Goal: Information Seeking & Learning: Learn about a topic

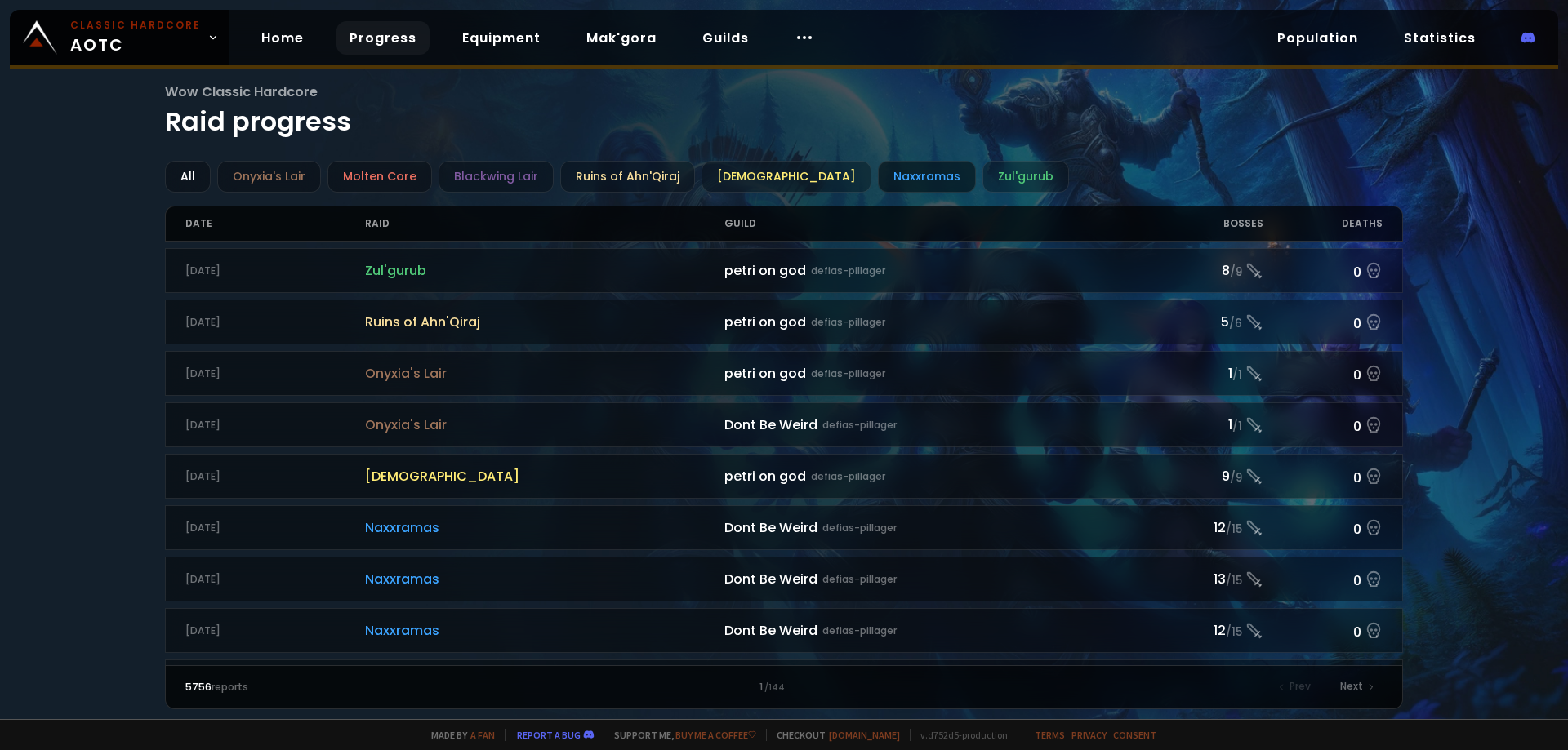
click at [878, 180] on div "Naxxramas" at bounding box center [927, 177] width 98 height 32
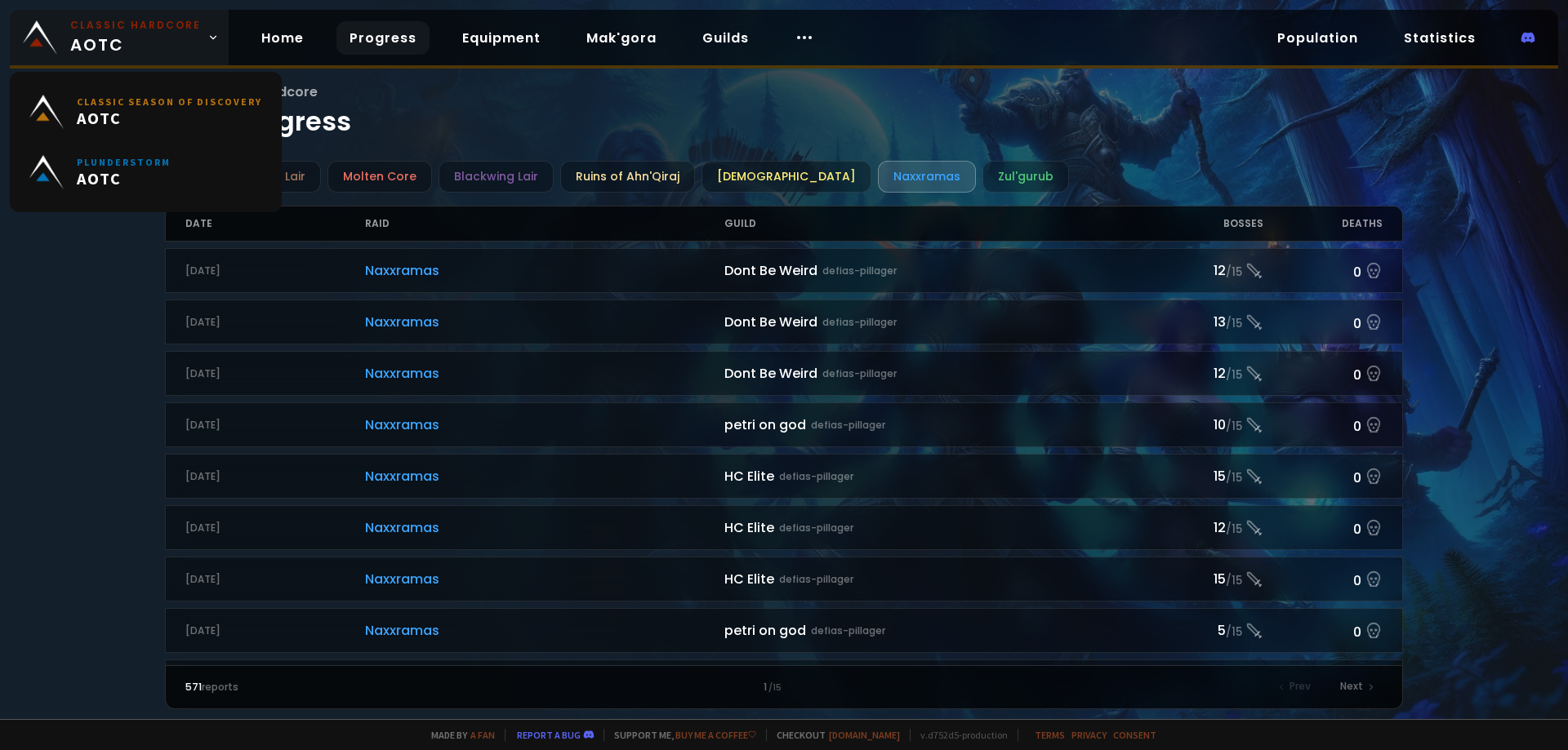
click at [103, 38] on span "Classic Hardcore AOTC" at bounding box center [135, 37] width 131 height 39
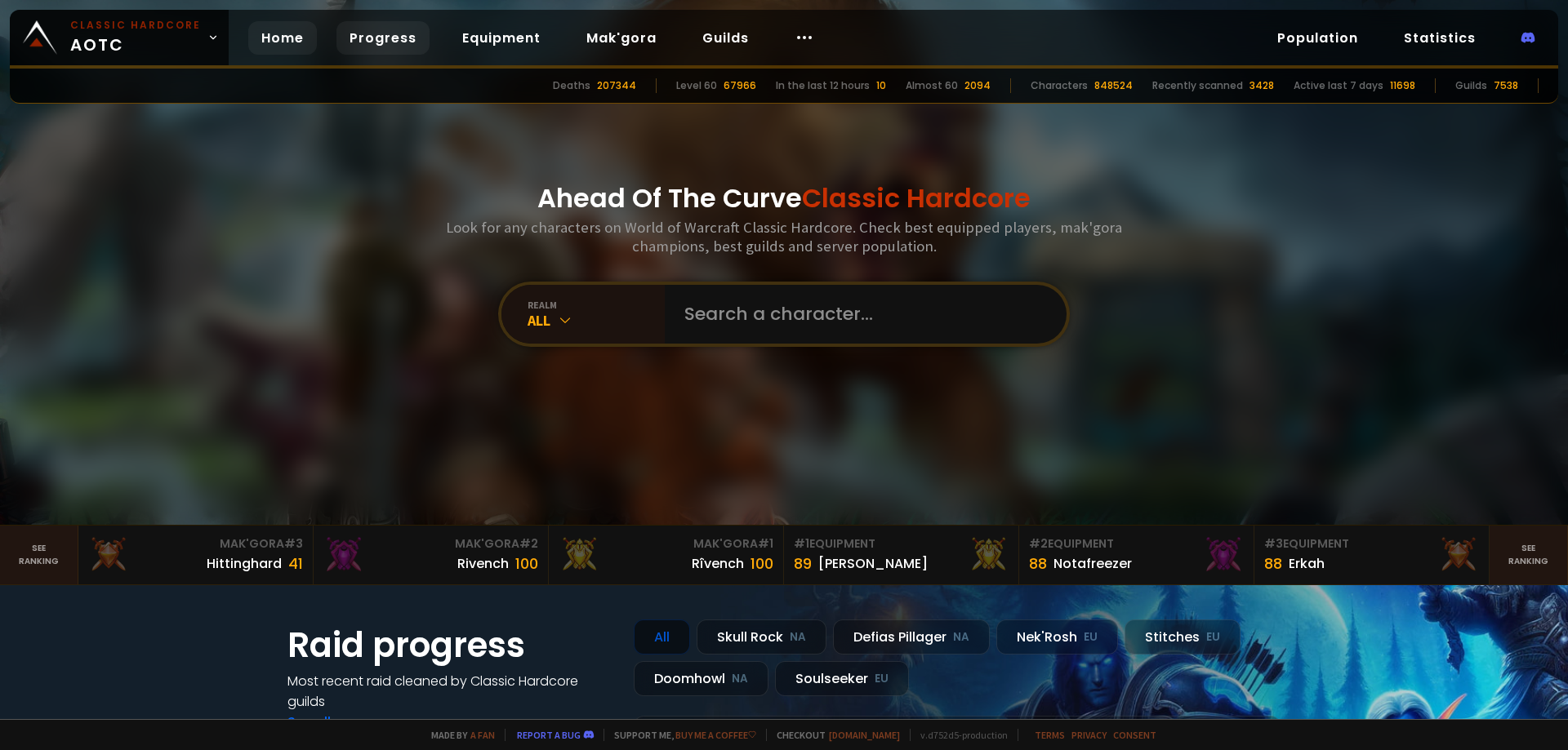
click at [371, 33] on link "Progress" at bounding box center [382, 37] width 93 height 33
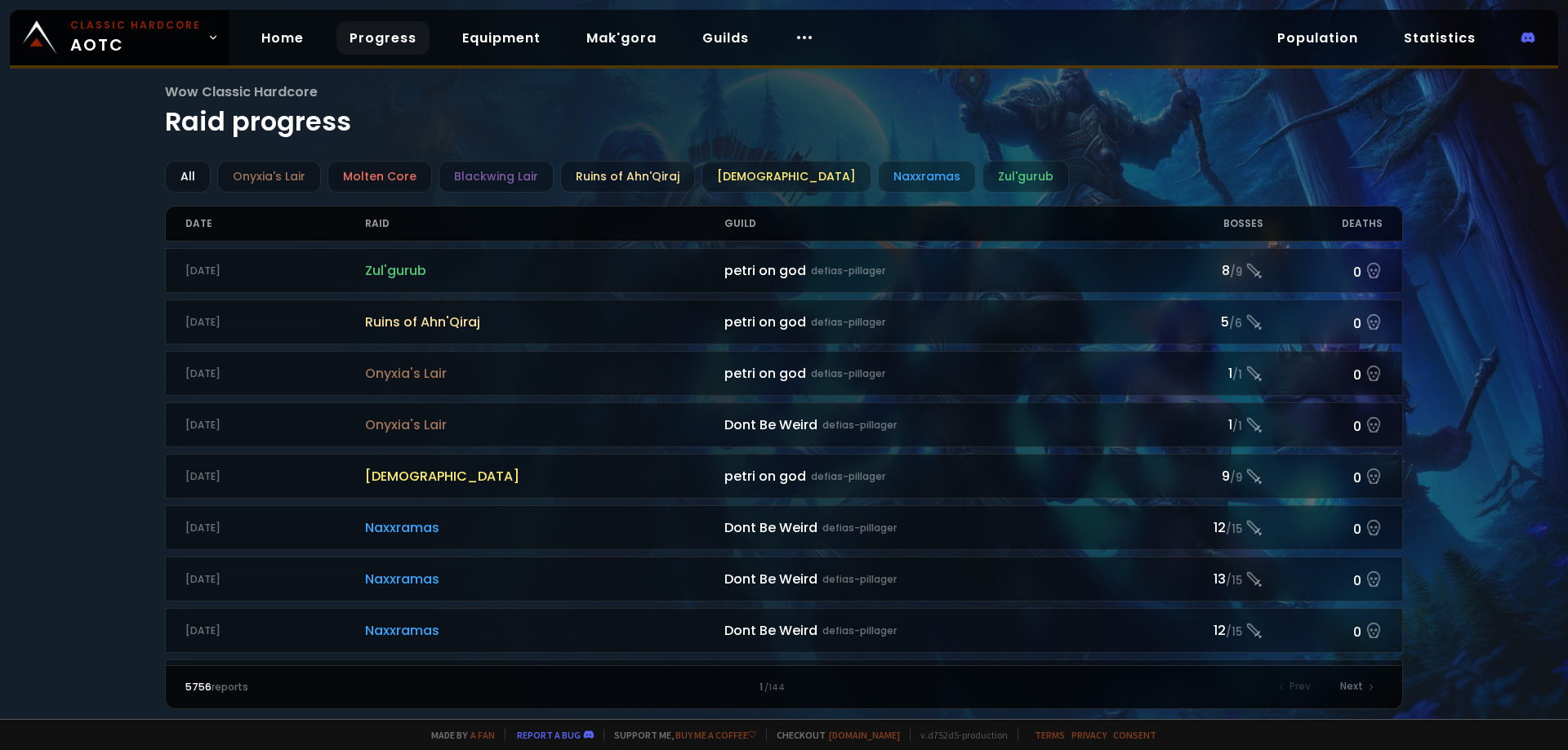
drag, startPoint x: 101, startPoint y: 372, endPoint x: 110, endPoint y: 367, distance: 10.6
click at [100, 371] on div "Wow Classic Hardcore Raid progress All Onyxia's Lair Molten Core Blackwing Lair…" at bounding box center [784, 359] width 1568 height 719
click at [881, 180] on div "Naxxramas" at bounding box center [927, 177] width 98 height 32
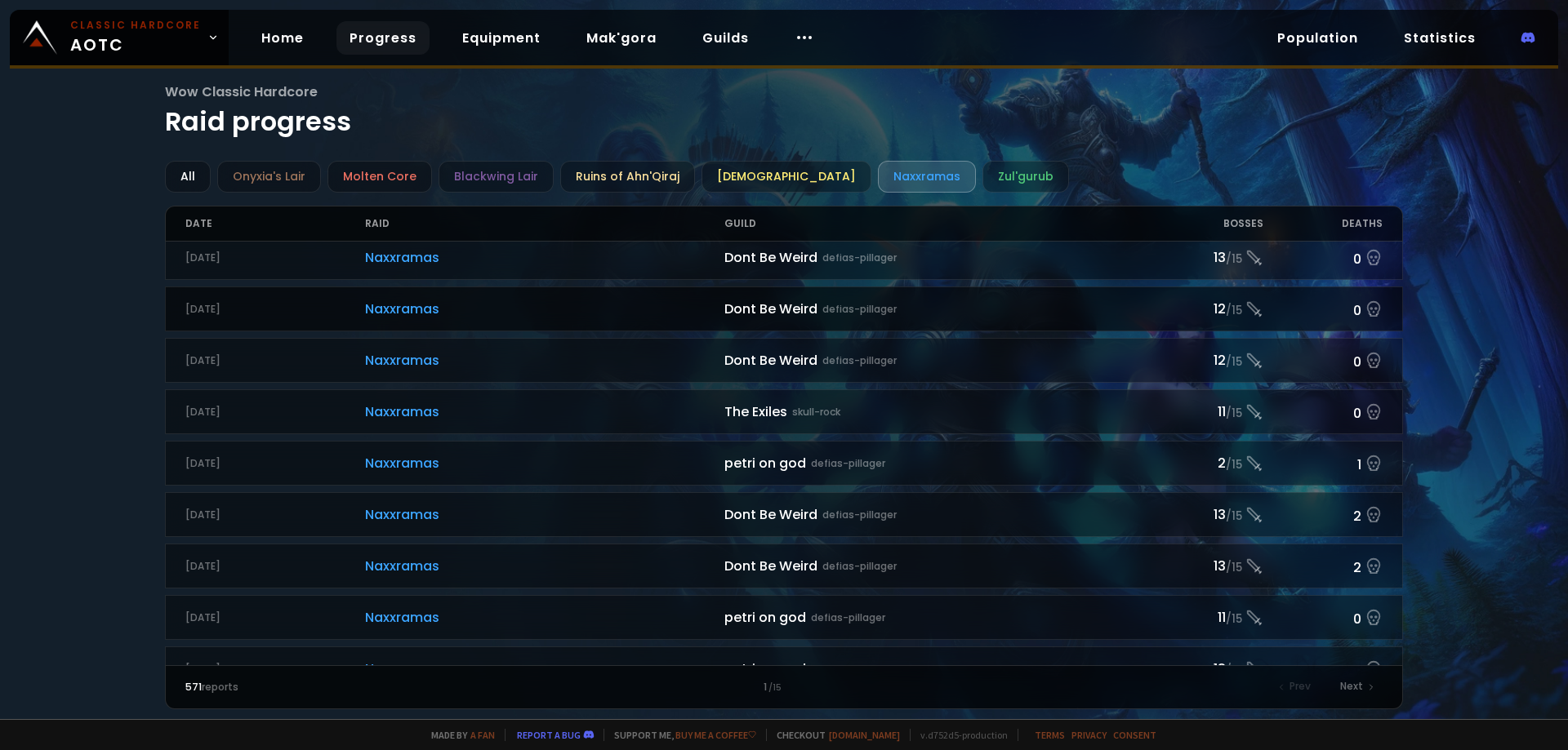
scroll to position [898, 0]
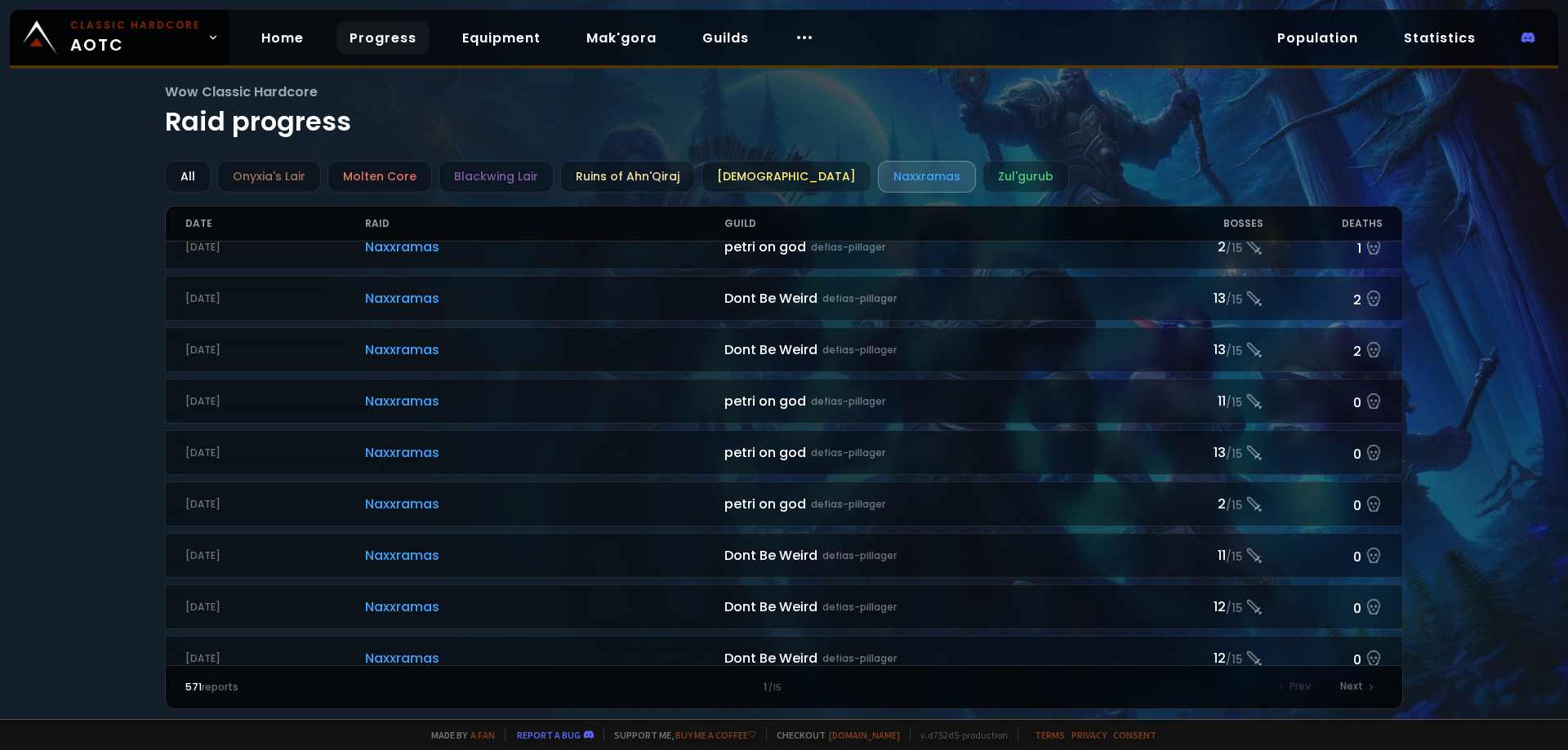
click at [2, 376] on div "Wow Classic Hardcore Raid progress All Onyxia's Lair Molten Core Blackwing Lair…" at bounding box center [784, 359] width 1568 height 719
click at [794, 39] on icon at bounding box center [804, 38] width 20 height 20
